Goal: Navigation & Orientation: Find specific page/section

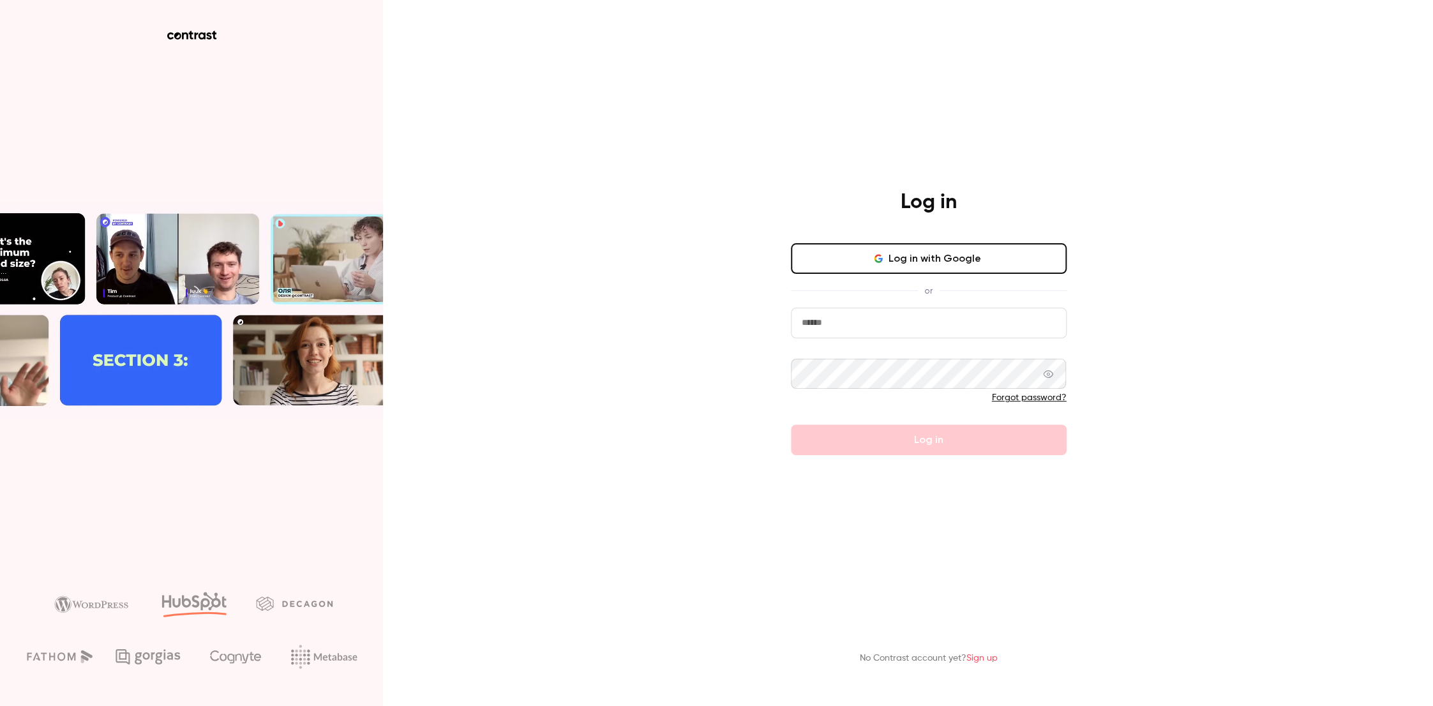
click at [944, 258] on button "Log in with Google" at bounding box center [929, 258] width 276 height 31
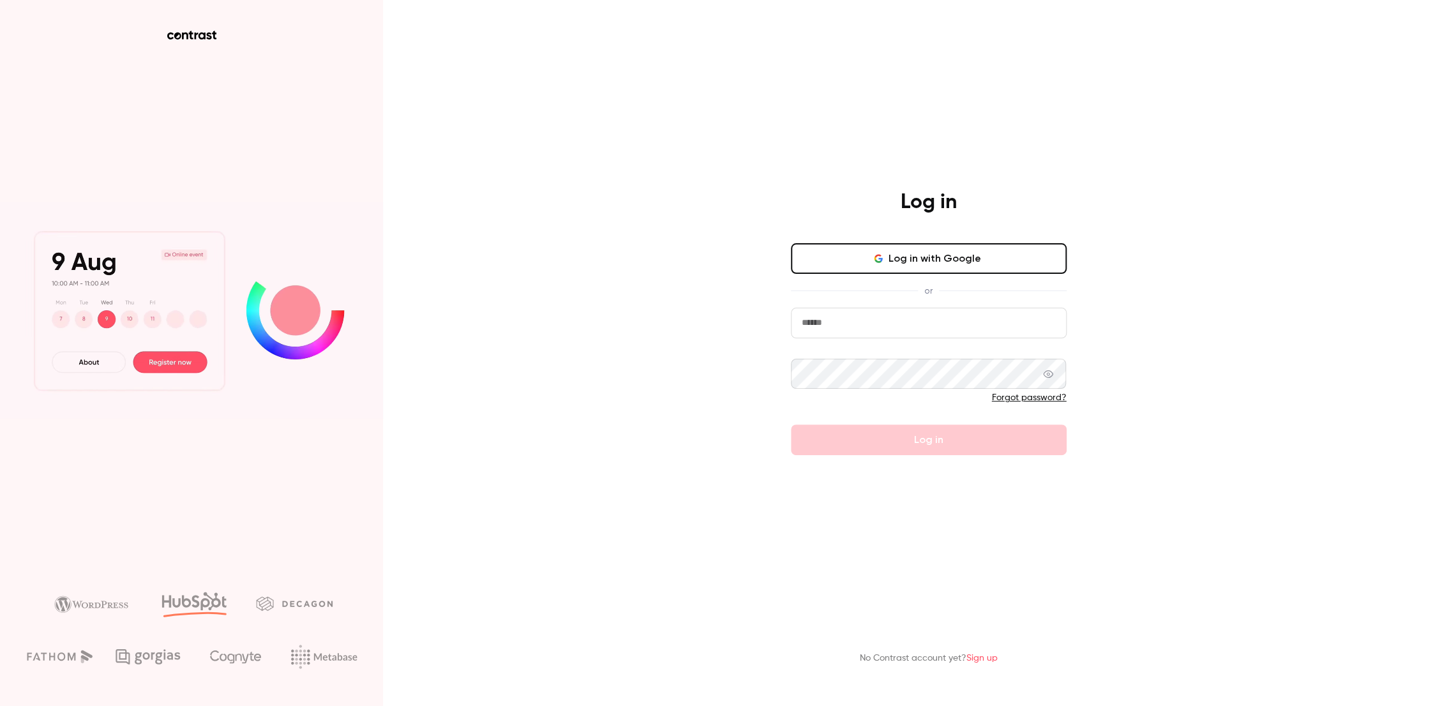
click at [885, 254] on button "Log in with Google" at bounding box center [929, 258] width 276 height 31
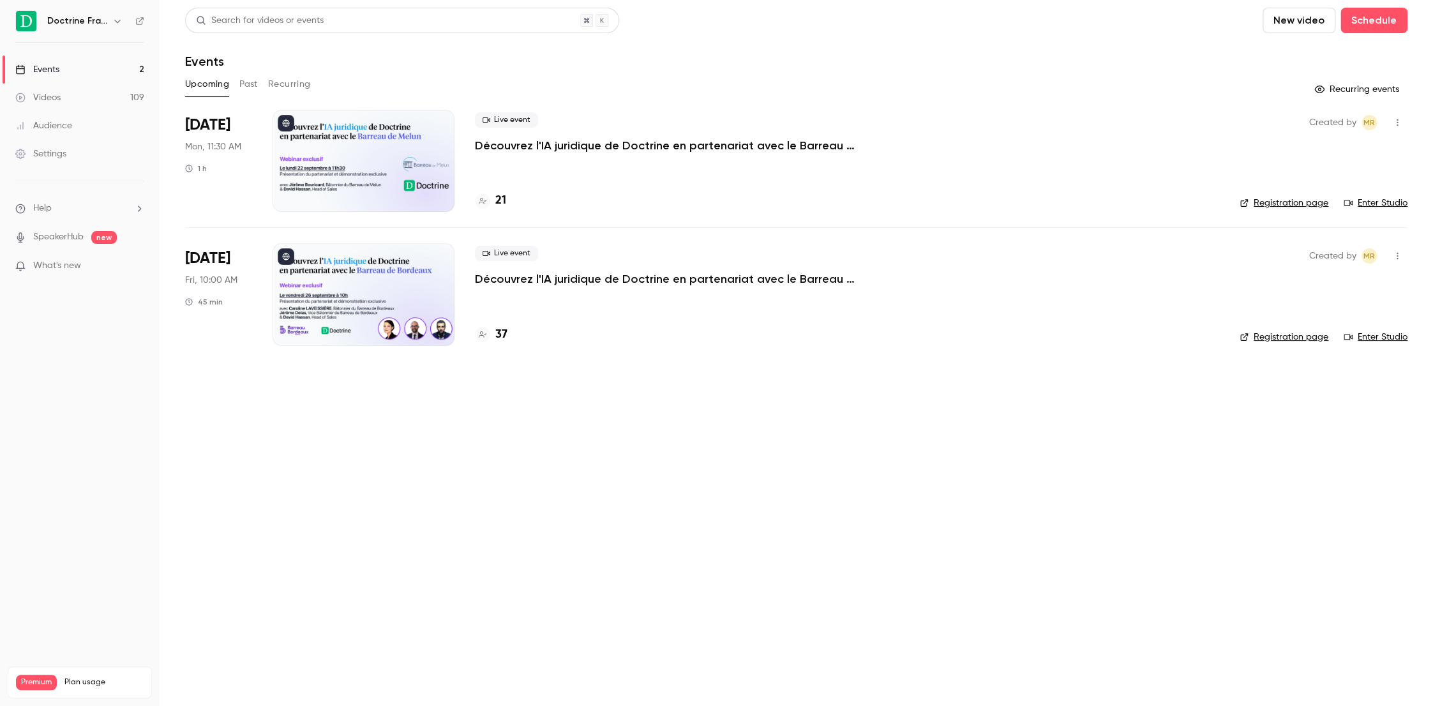
click at [241, 86] on button "Past" at bounding box center [248, 84] width 19 height 20
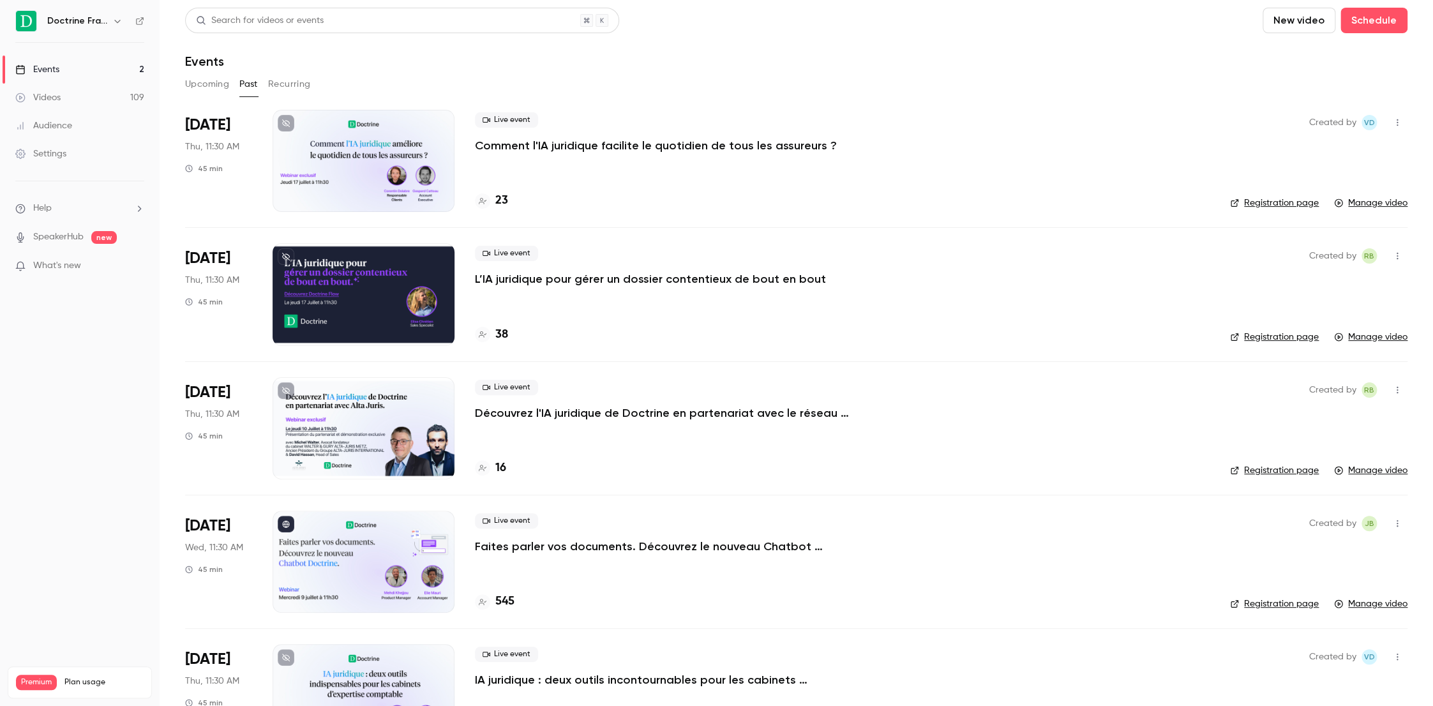
click at [388, 144] on div at bounding box center [364, 161] width 182 height 102
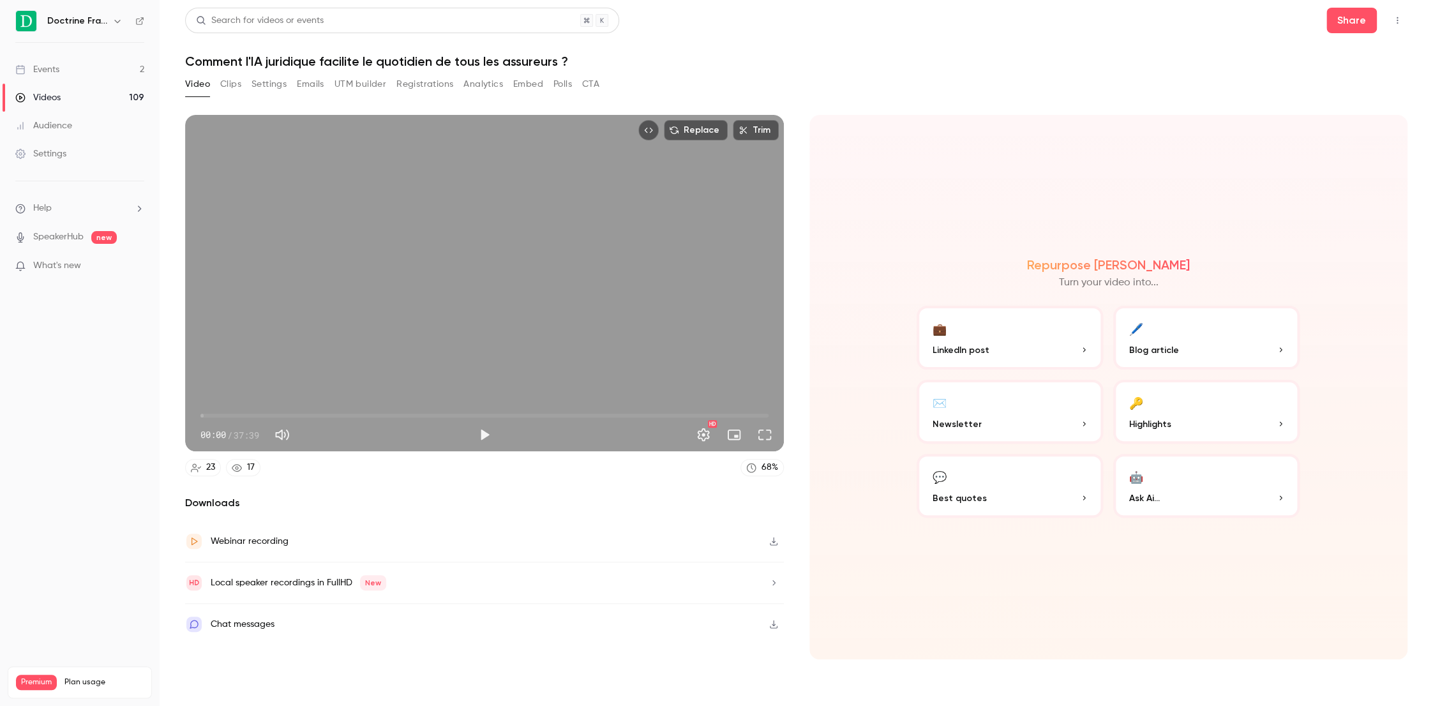
click at [1400, 19] on icon "Top Bar Actions" at bounding box center [1397, 20] width 10 height 9
click at [468, 533] on div at bounding box center [716, 353] width 1433 height 706
click at [209, 542] on div "Webinar recording" at bounding box center [236, 541] width 103 height 18
click at [45, 93] on div "Videos" at bounding box center [37, 97] width 45 height 13
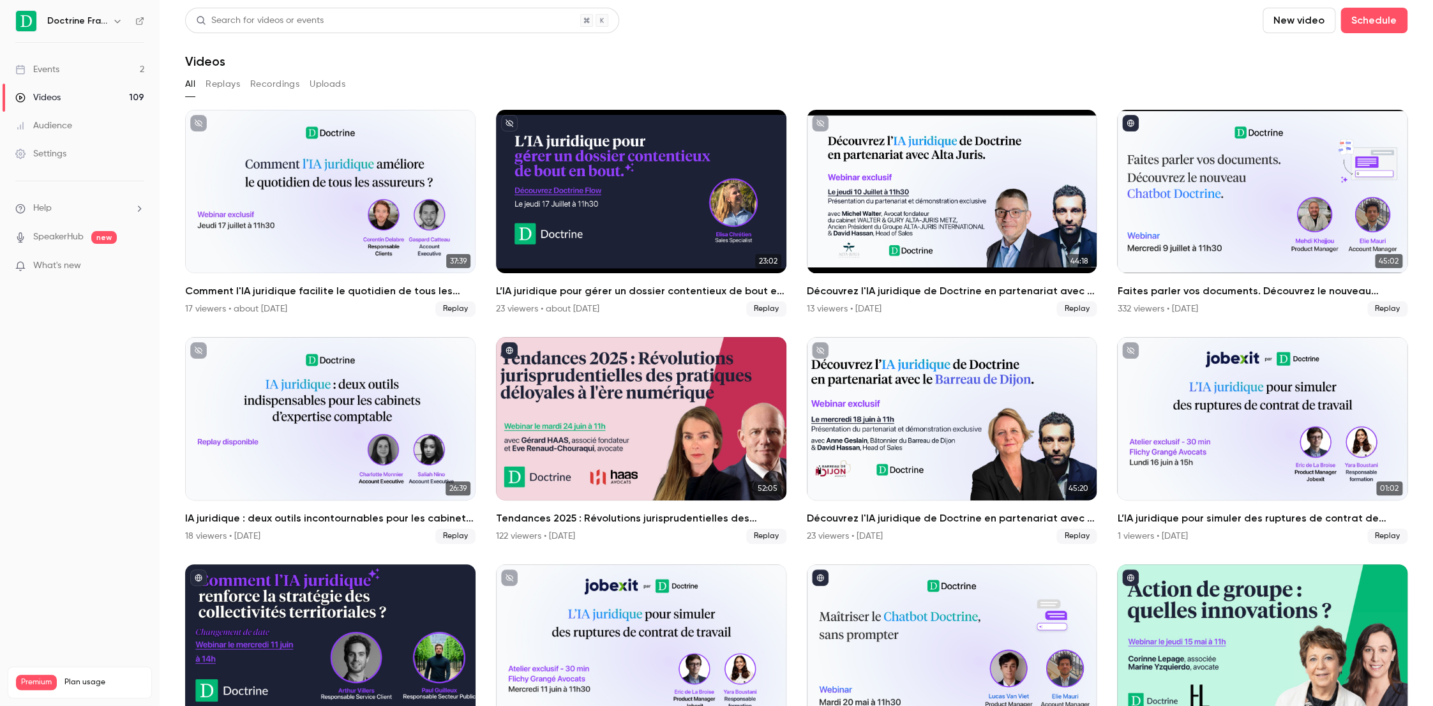
click at [546, 62] on div "Videos" at bounding box center [796, 61] width 1222 height 15
click at [230, 88] on button "Replays" at bounding box center [222, 84] width 34 height 20
click at [322, 82] on button "Uploads" at bounding box center [328, 84] width 36 height 20
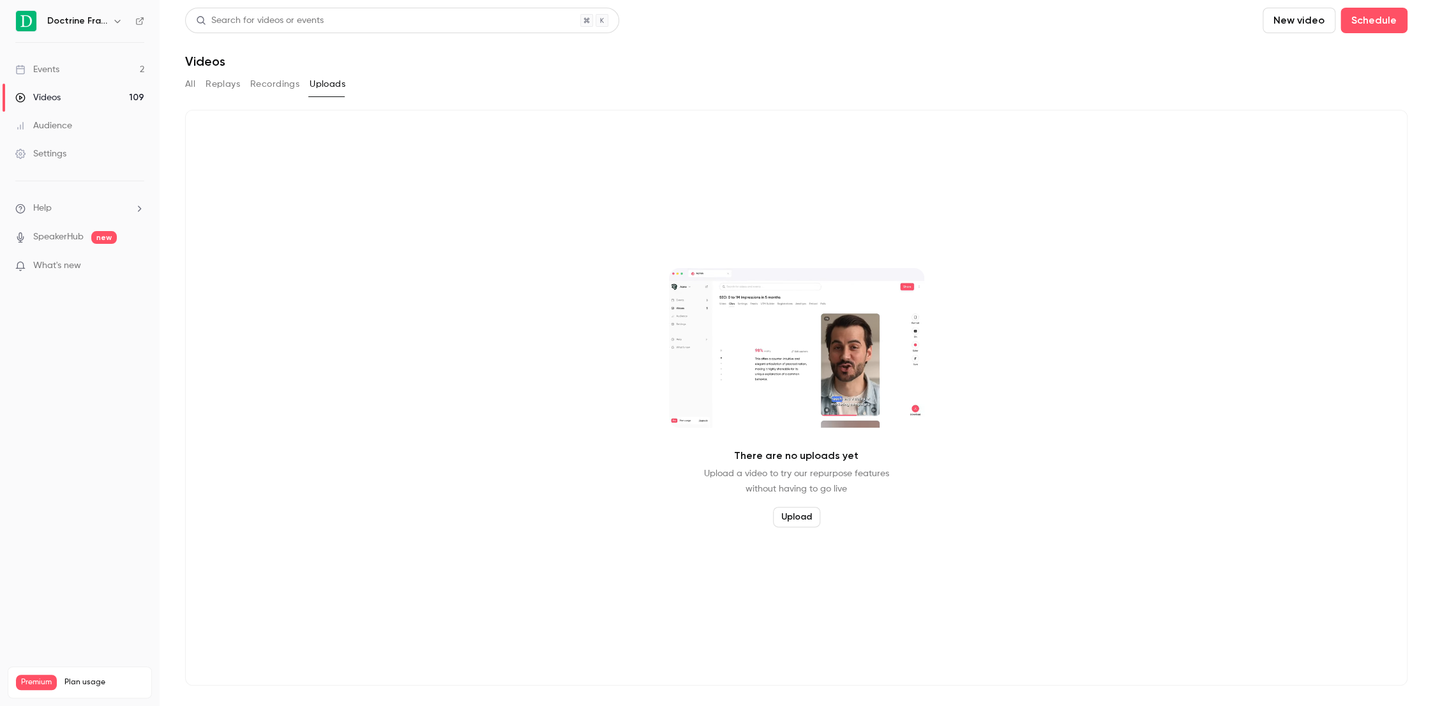
click at [224, 86] on button "Replays" at bounding box center [222, 84] width 34 height 20
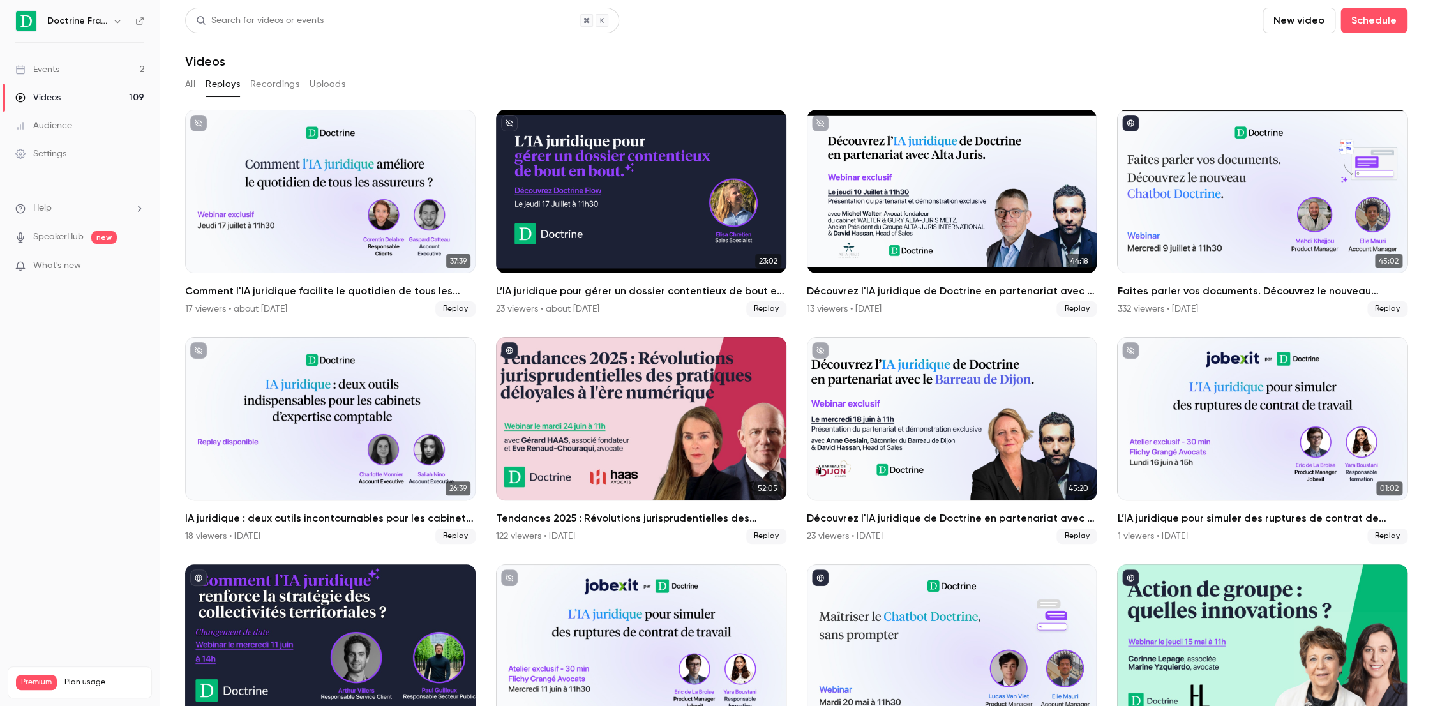
click at [280, 91] on button "Recordings" at bounding box center [274, 84] width 49 height 20
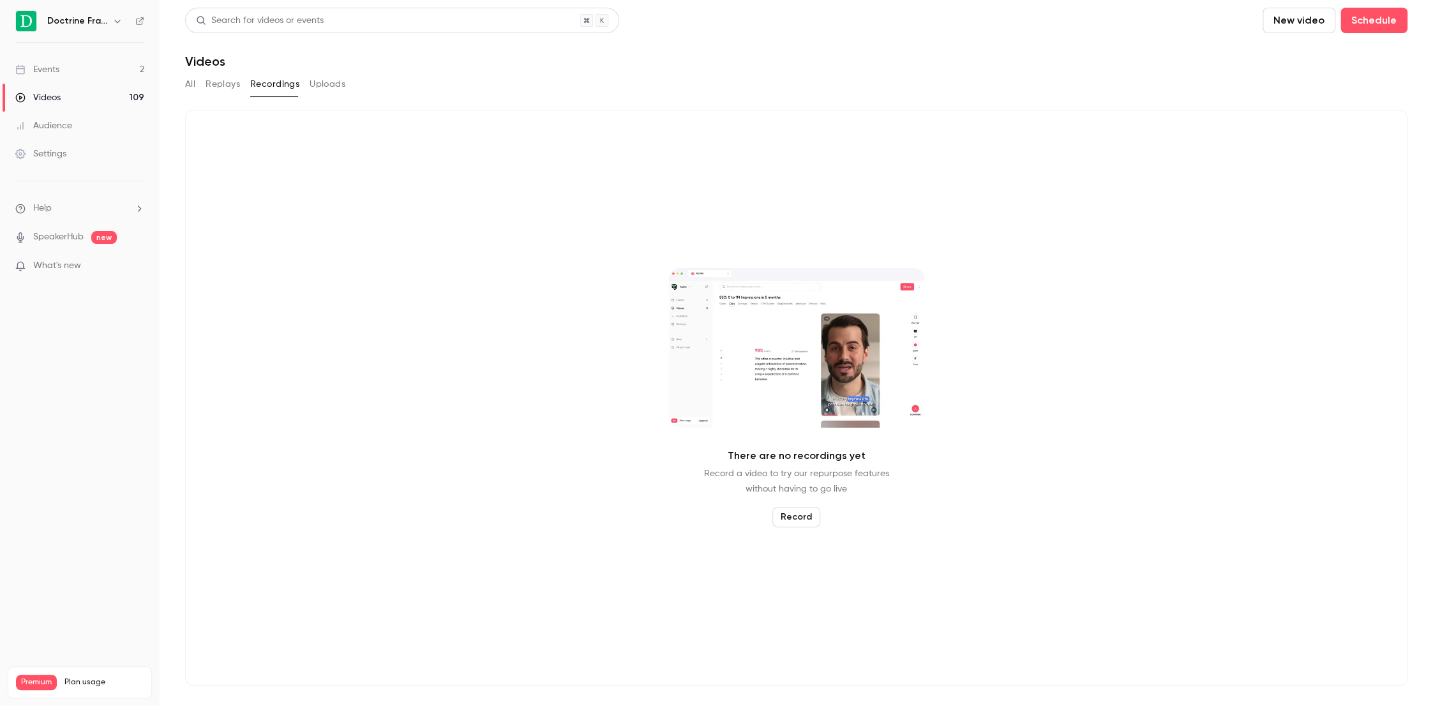
click at [236, 86] on button "Replays" at bounding box center [222, 84] width 34 height 20
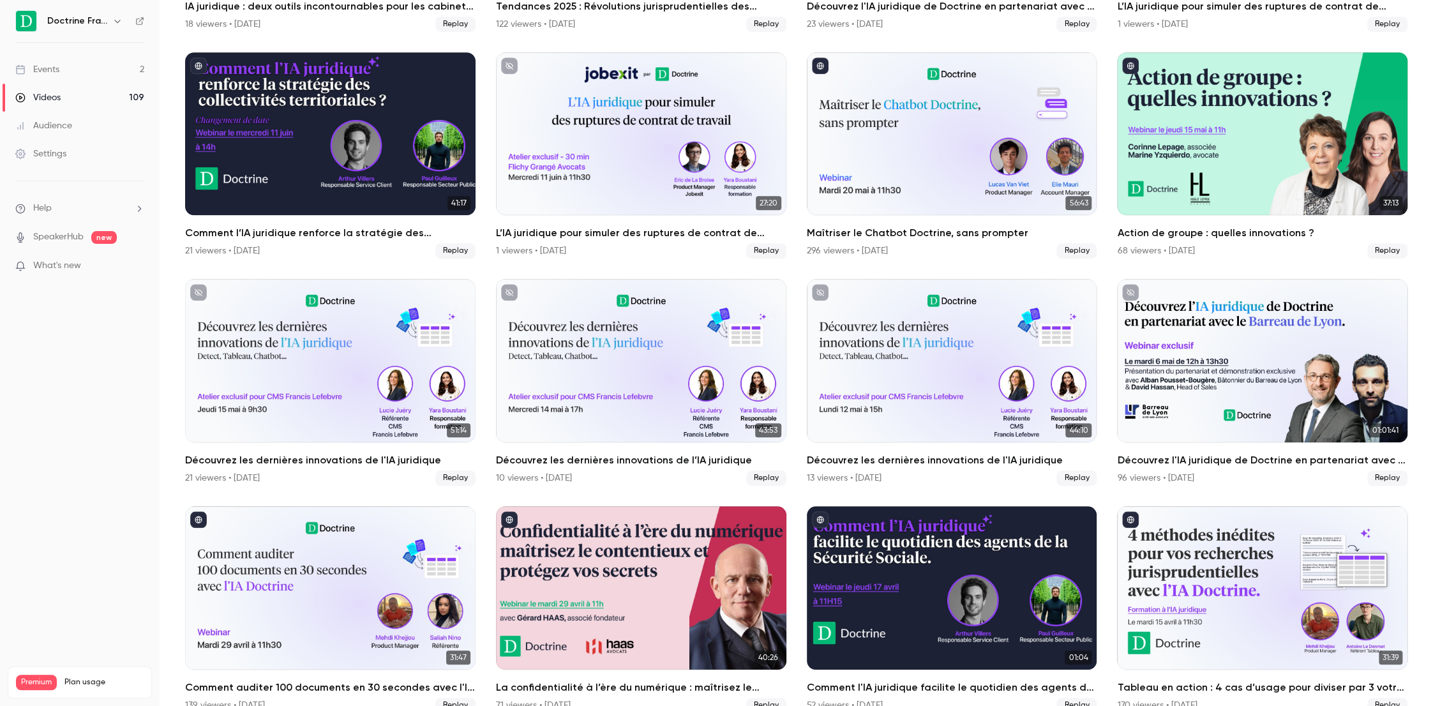
scroll to position [616, 0]
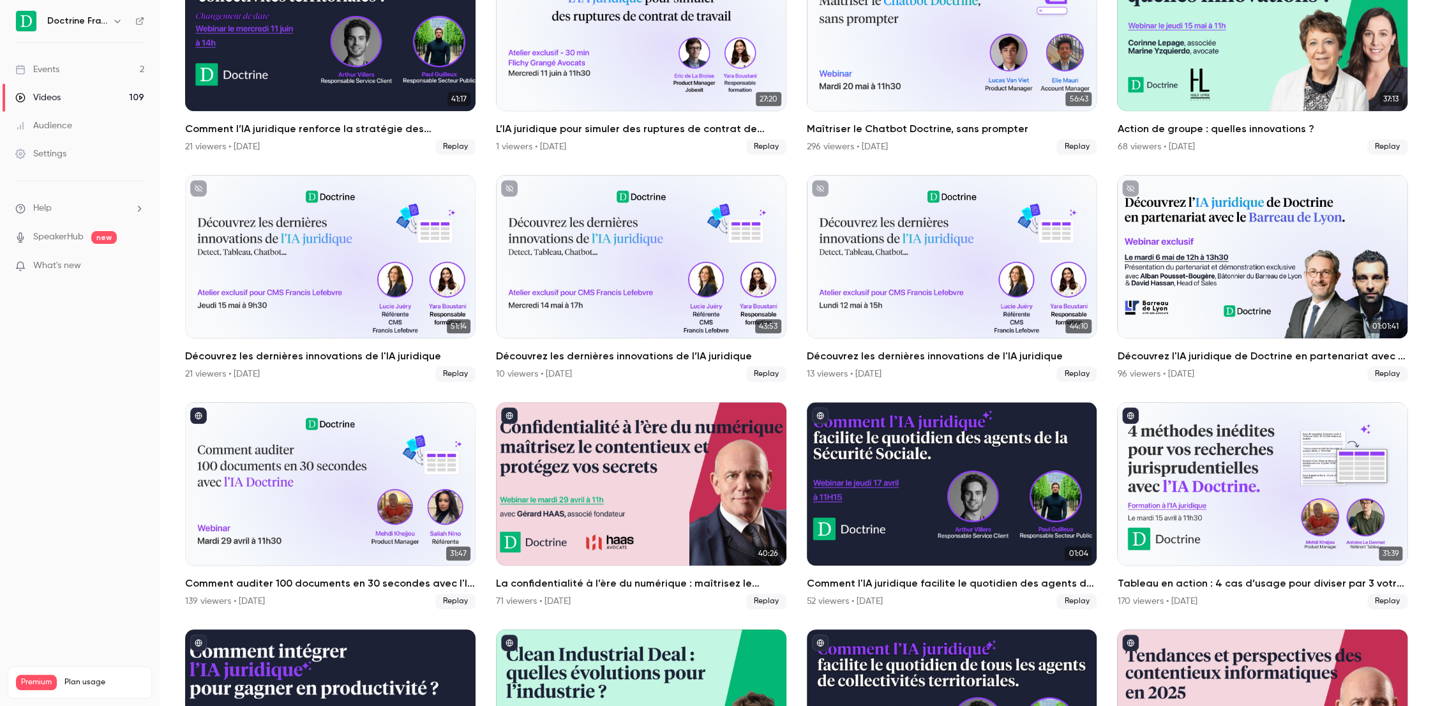
click at [59, 77] on link "Events 2" at bounding box center [80, 70] width 160 height 28
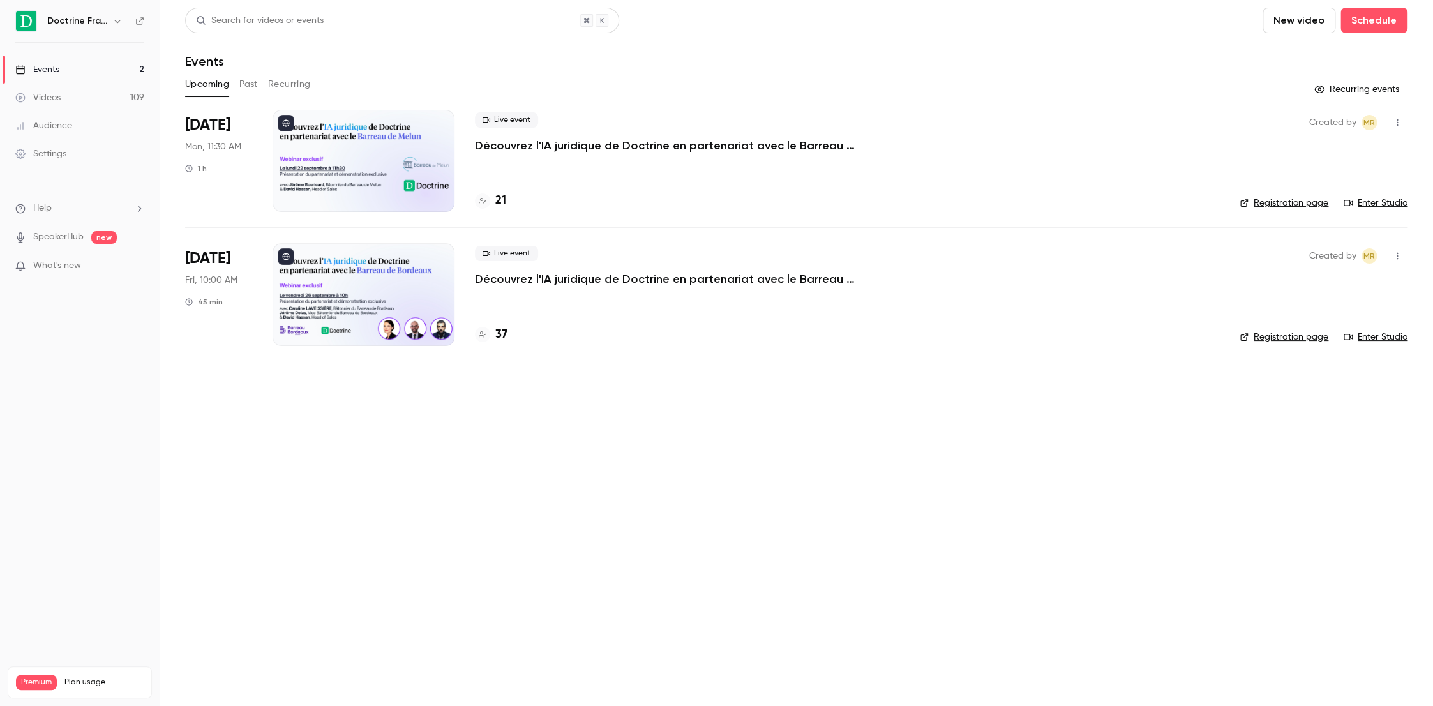
click at [100, 23] on h6 "Doctrine France" at bounding box center [77, 21] width 60 height 13
click at [114, 22] on icon "button" at bounding box center [117, 21] width 10 height 10
click at [137, 22] on div at bounding box center [716, 353] width 1433 height 706
click at [141, 25] on icon at bounding box center [139, 21] width 9 height 9
